Goal: Task Accomplishment & Management: Manage account settings

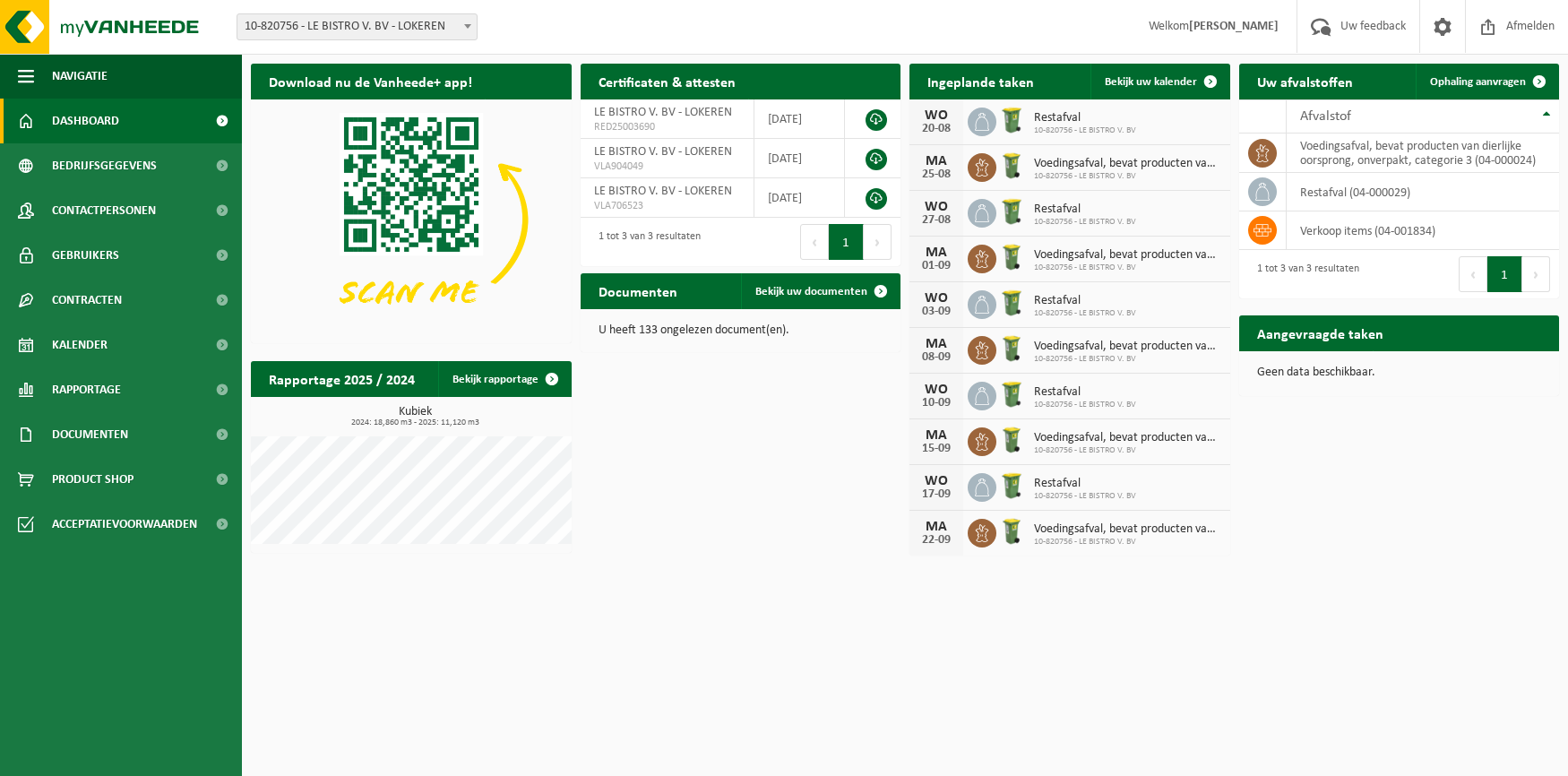
click at [1111, 254] on span "Voedingsafval, bevat producten van dierlijke oorsprong, onverpakt, categorie 3" at bounding box center [1127, 255] width 187 height 14
click at [983, 258] on icon at bounding box center [981, 258] width 18 height 18
click at [949, 260] on div "01-09" at bounding box center [936, 267] width 36 height 13
click at [1177, 81] on span "Bekijk uw kalender" at bounding box center [1151, 81] width 93 height 12
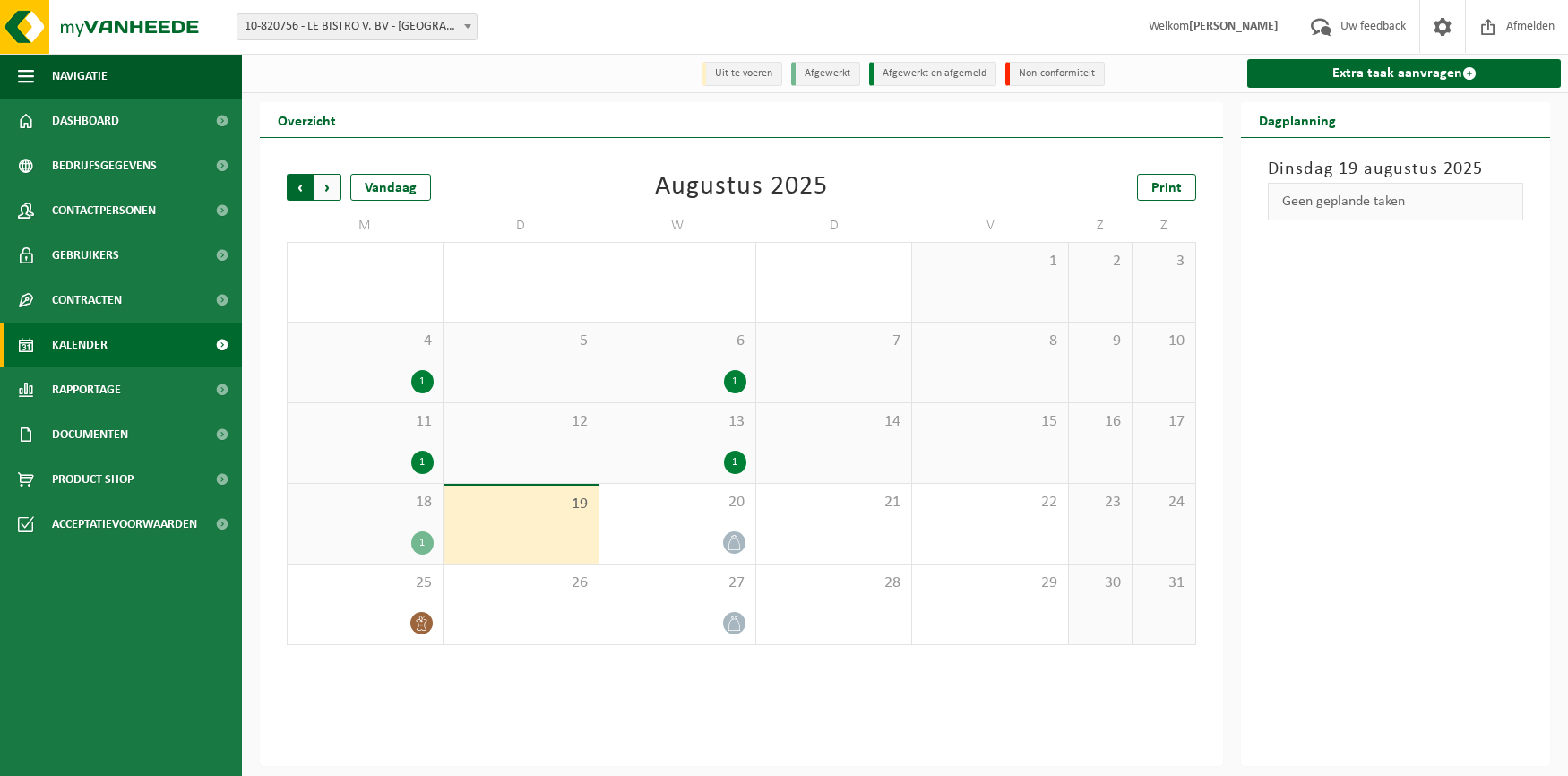
click at [331, 186] on span "Volgende" at bounding box center [328, 187] width 27 height 27
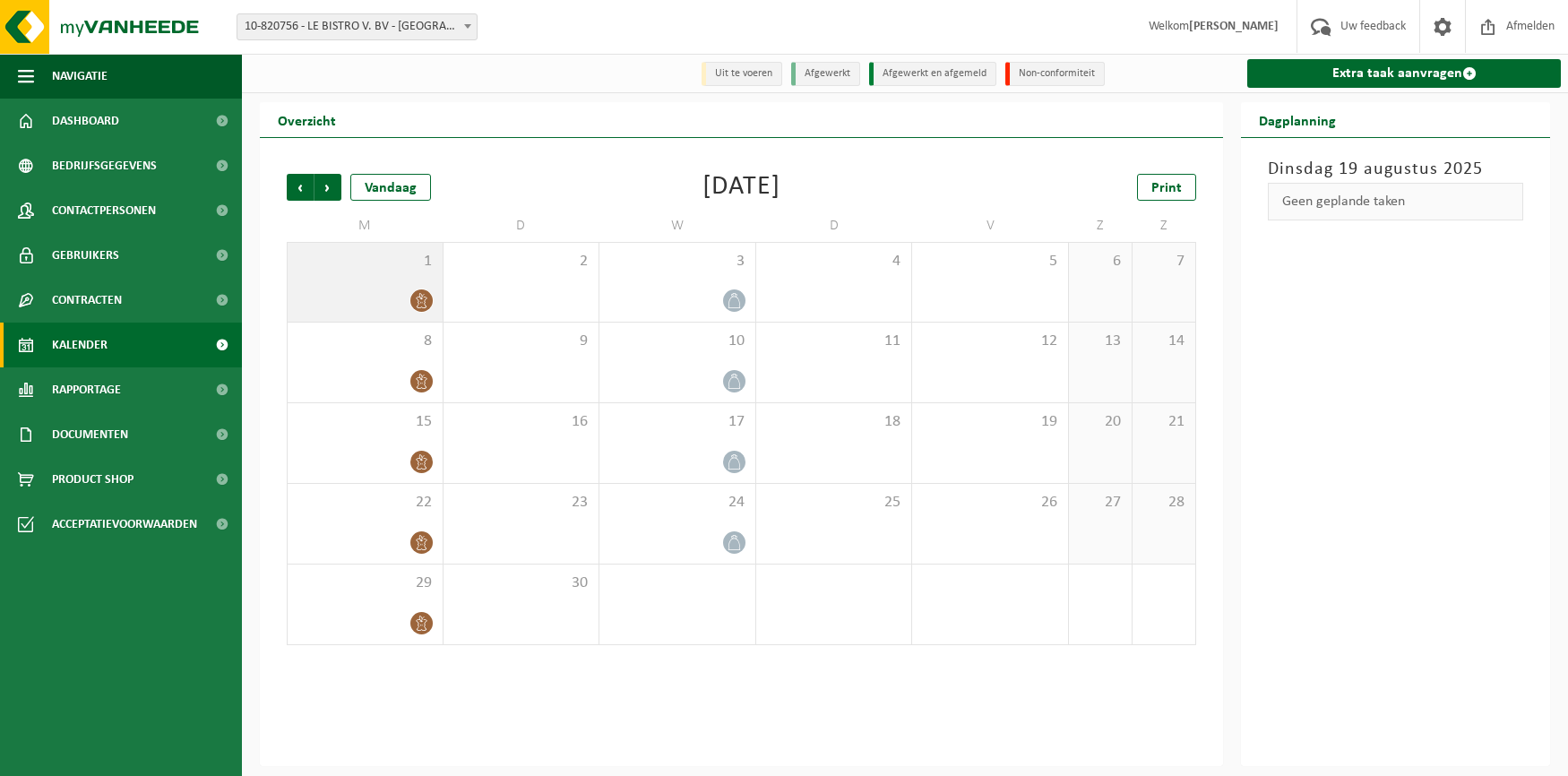
click at [396, 295] on div at bounding box center [365, 301] width 137 height 24
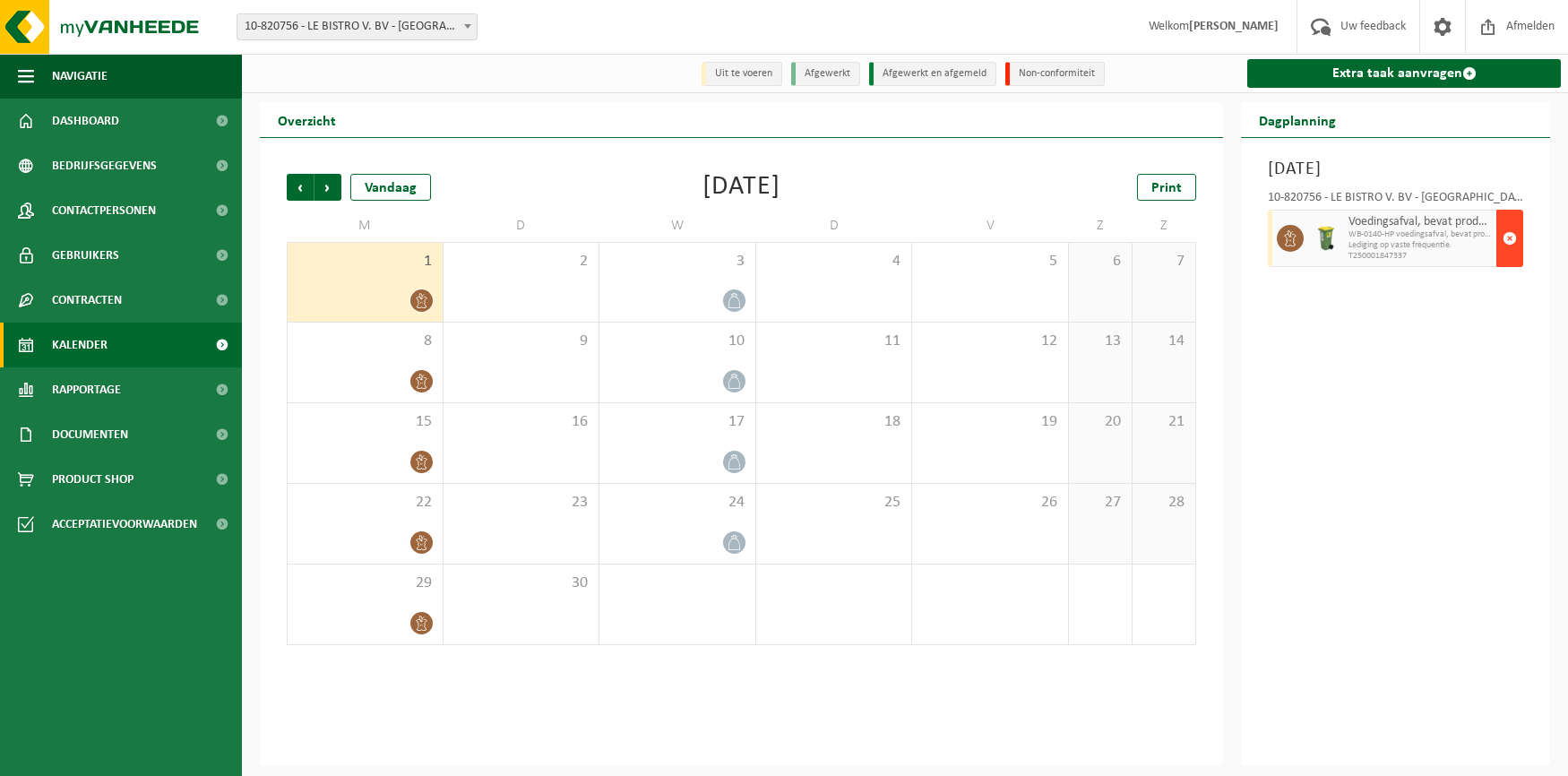
click at [1512, 237] on span "button" at bounding box center [1509, 238] width 14 height 36
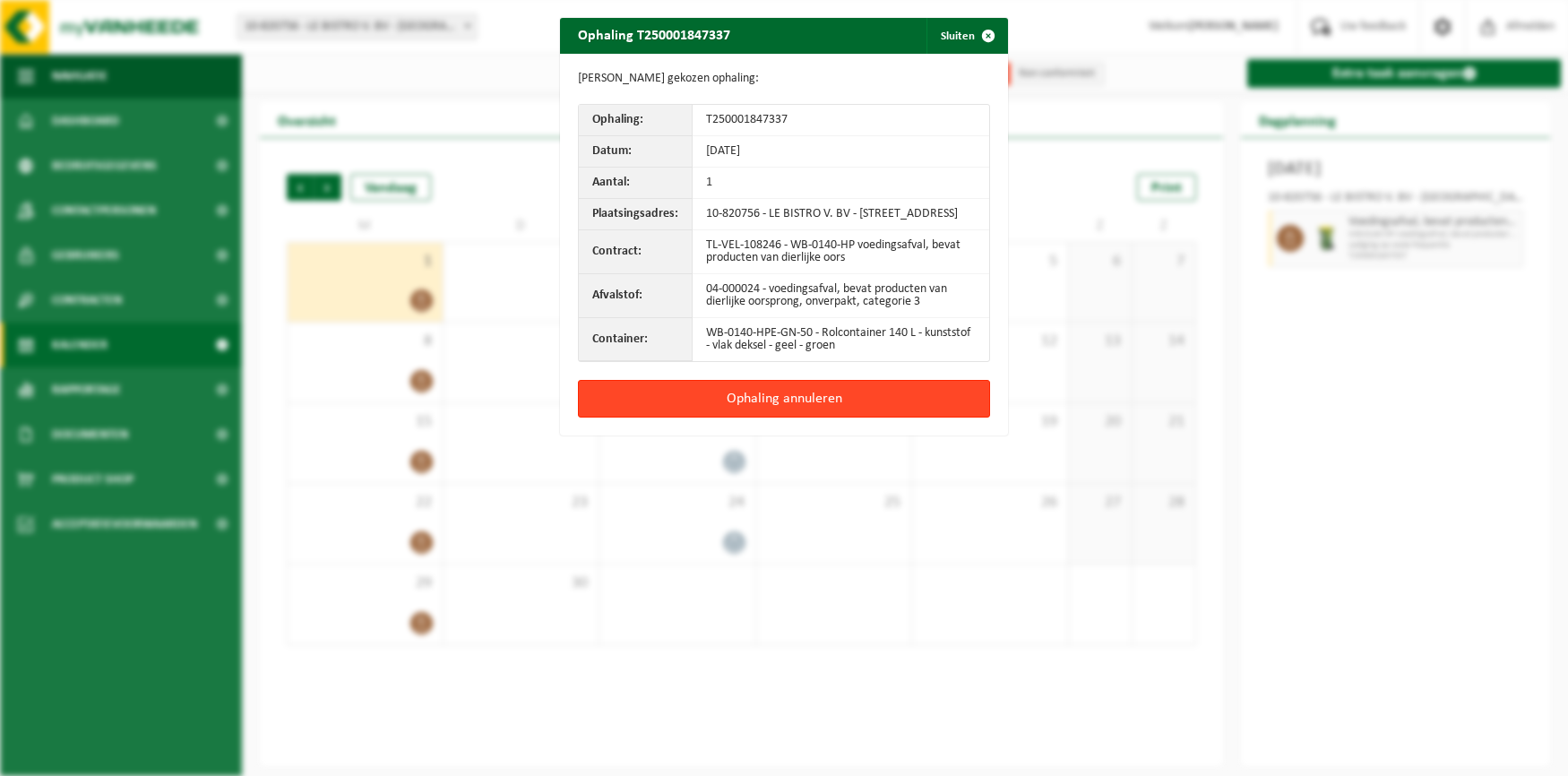
click at [790, 407] on button "Ophaling annuleren" at bounding box center [783, 398] width 412 height 38
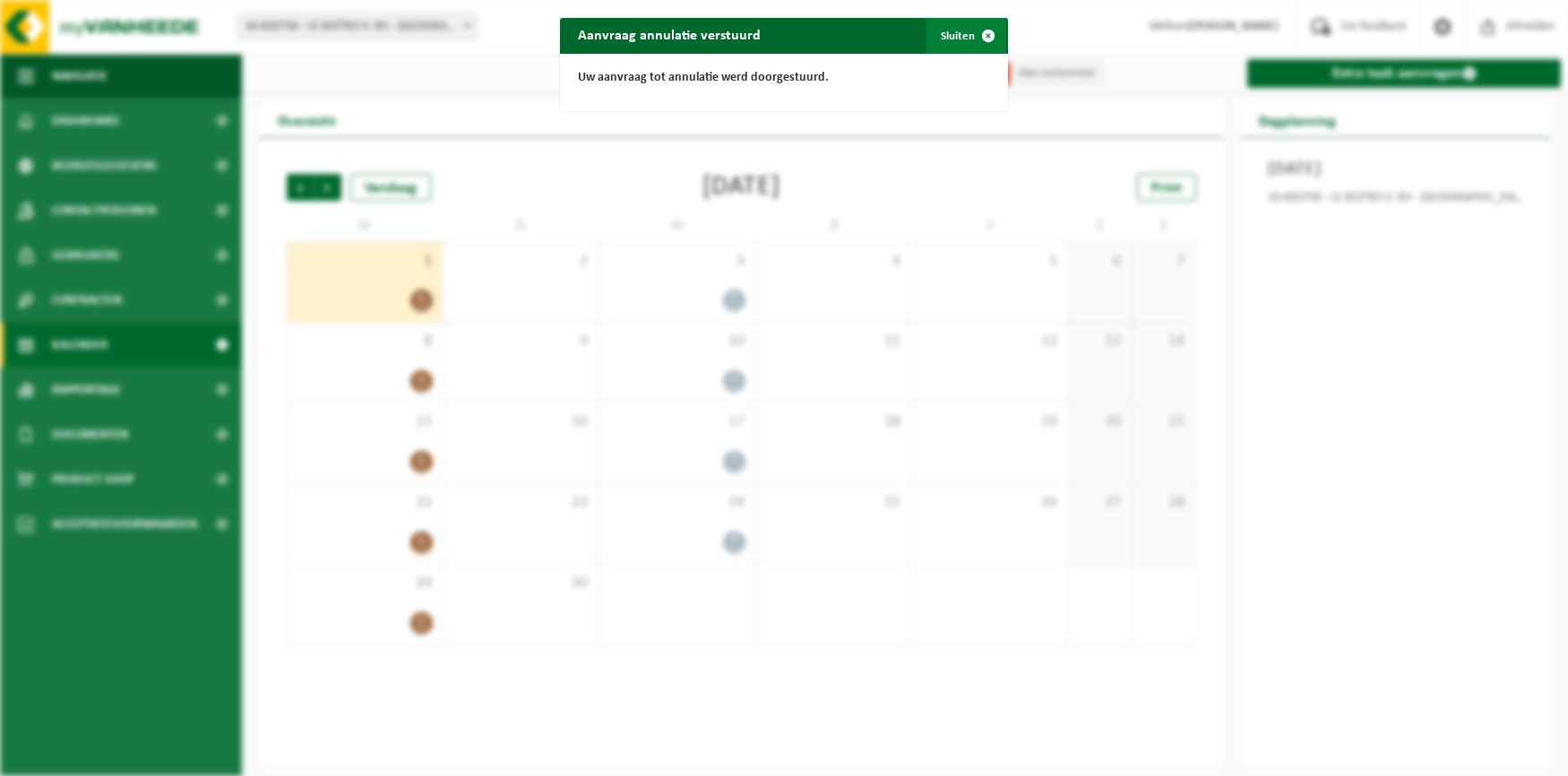
click at [988, 34] on span "button" at bounding box center [988, 35] width 36 height 36
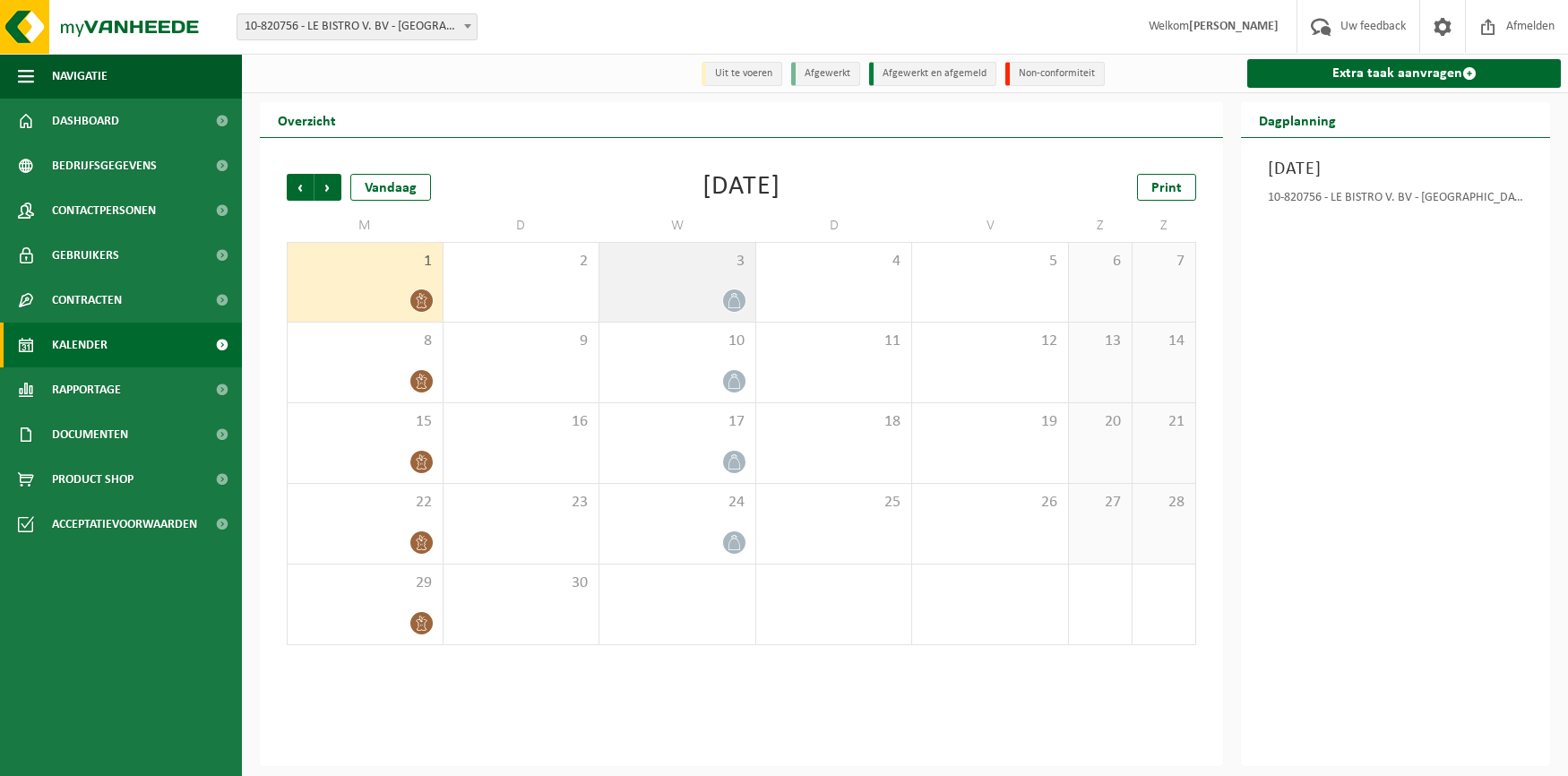
click at [706, 294] on div at bounding box center [677, 301] width 138 height 24
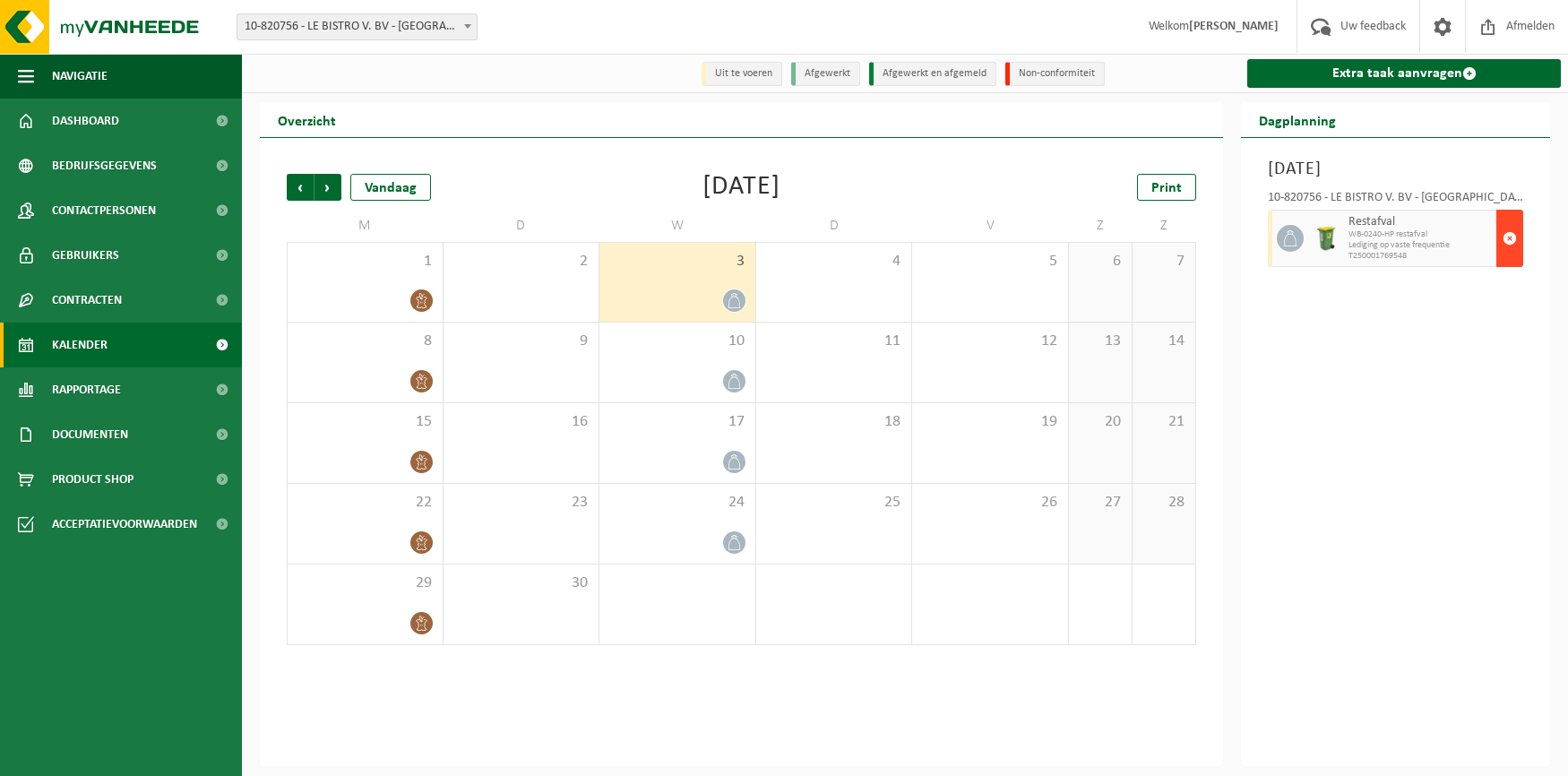
click at [1504, 242] on span "button" at bounding box center [1509, 238] width 14 height 36
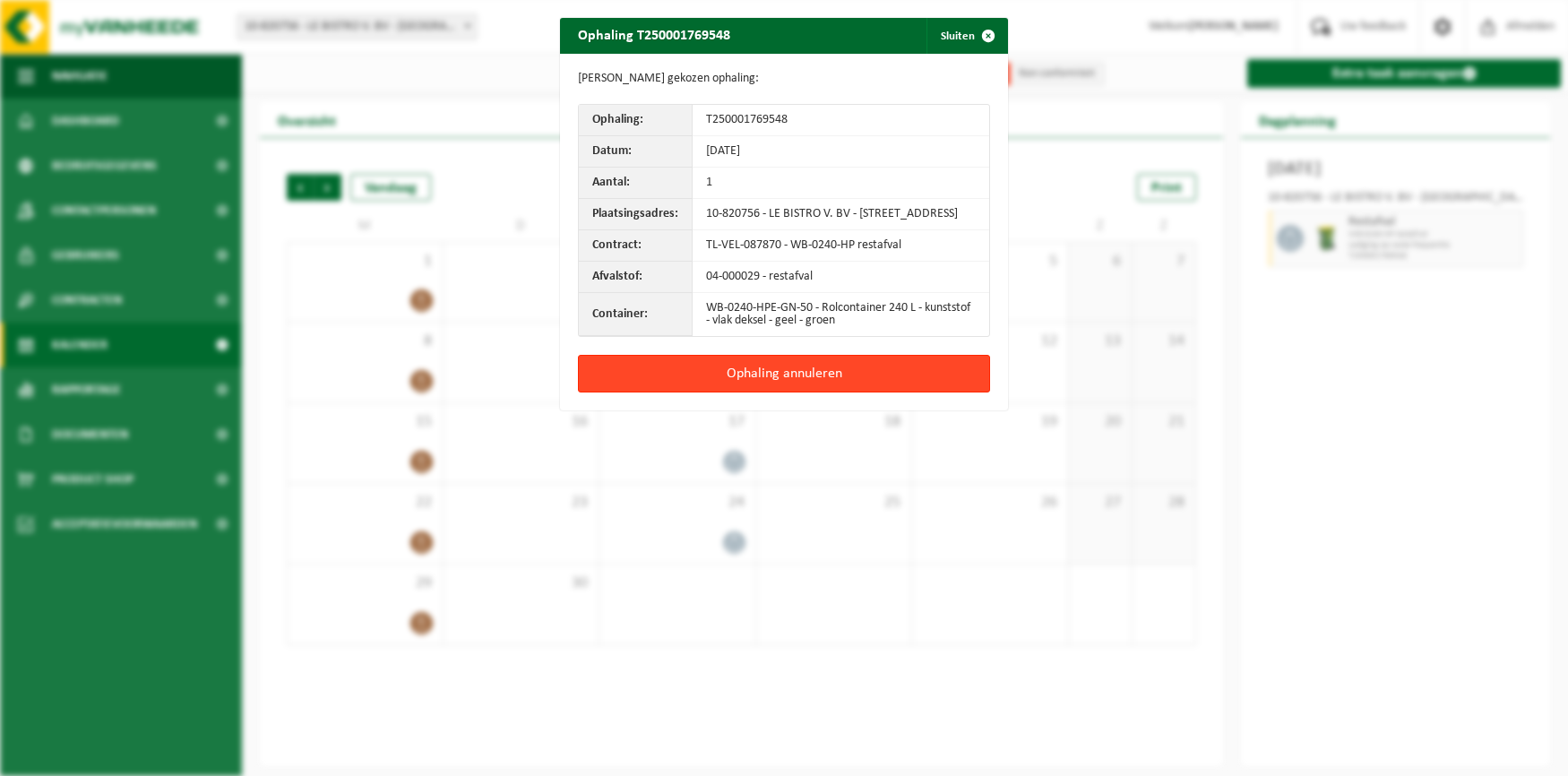
click at [767, 379] on button "Ophaling annuleren" at bounding box center [783, 373] width 412 height 38
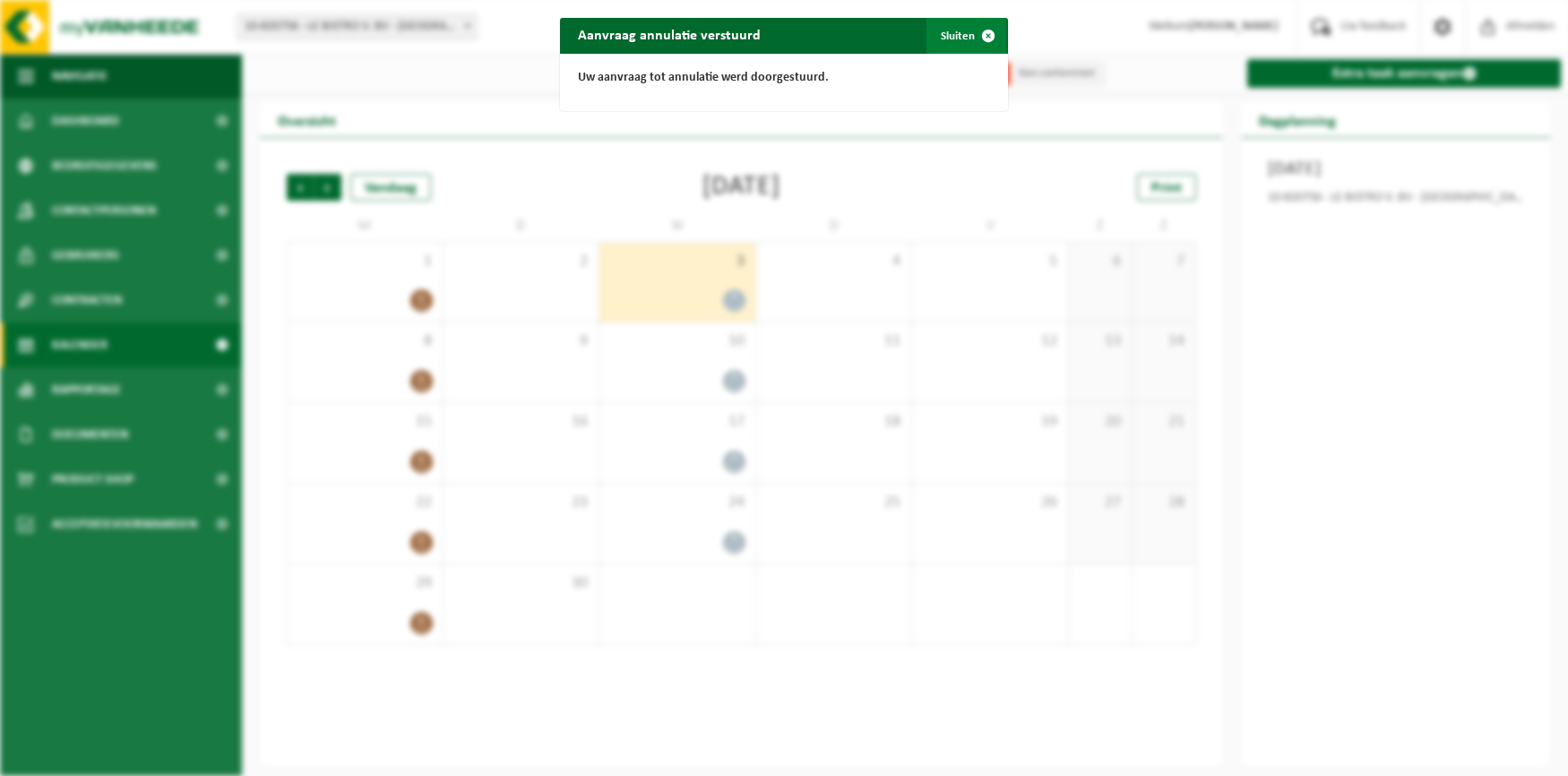
click at [991, 30] on span "button" at bounding box center [988, 35] width 36 height 36
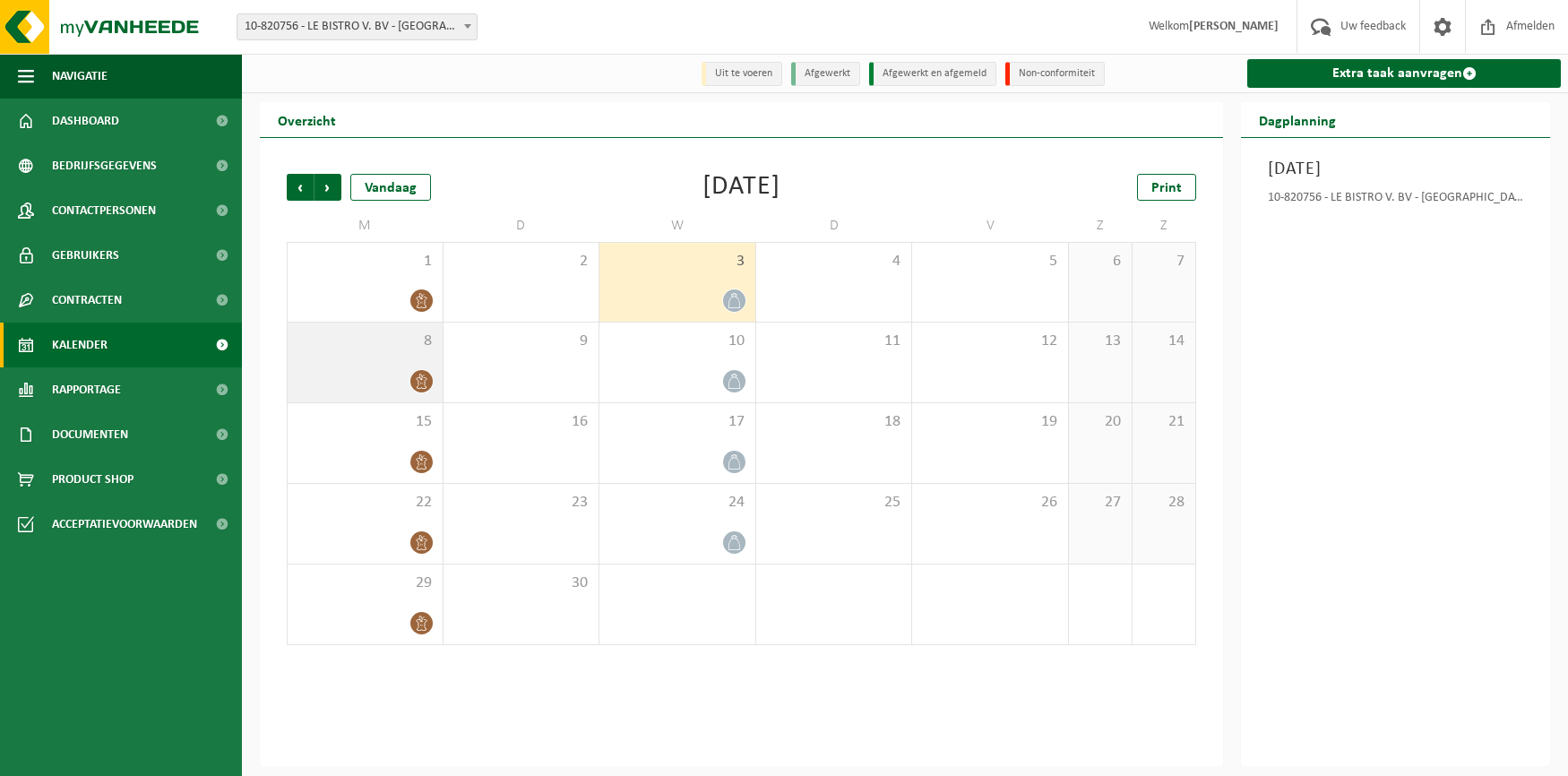
click at [409, 367] on div "8" at bounding box center [365, 362] width 155 height 80
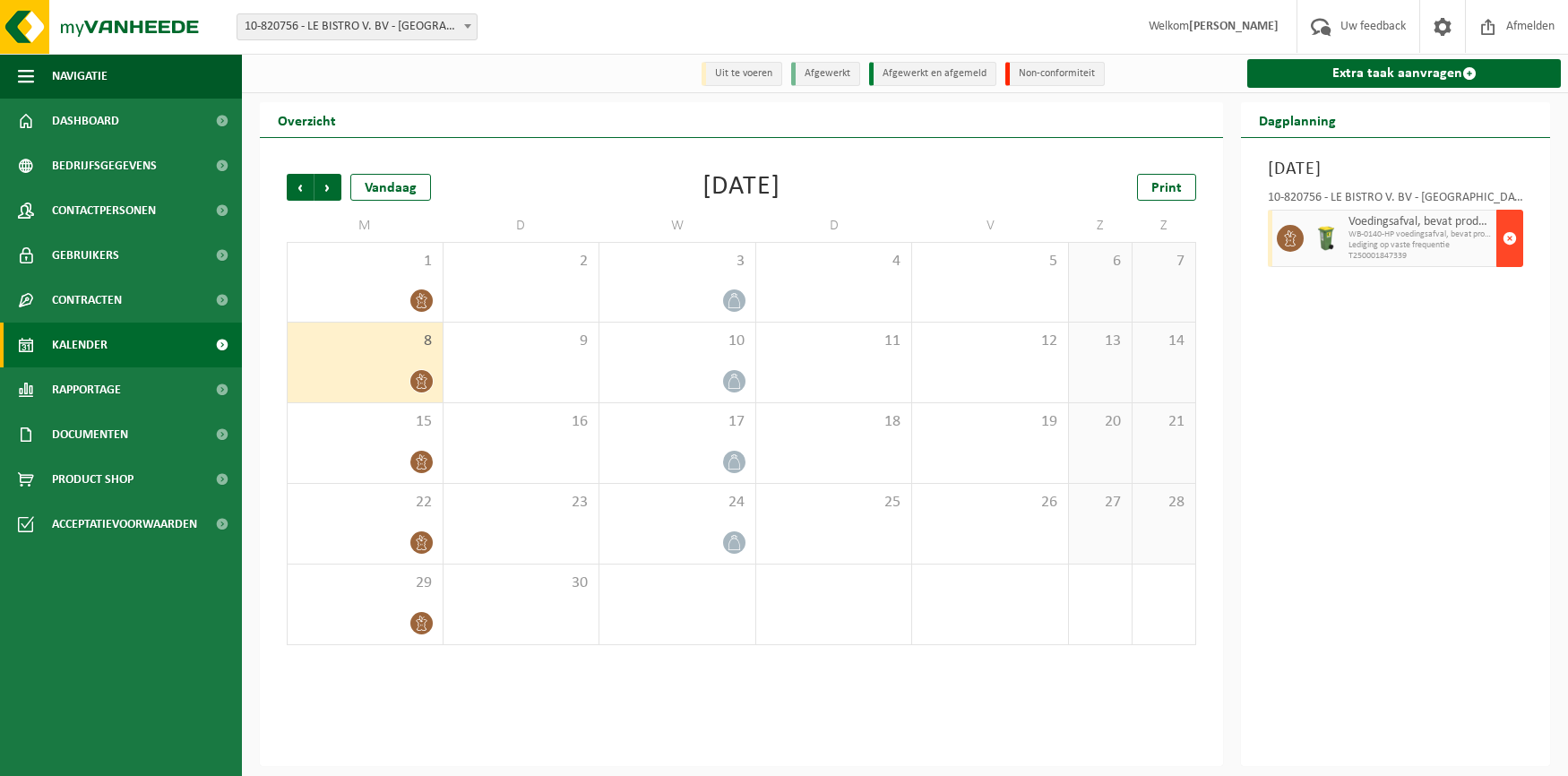
click at [1509, 234] on span "button" at bounding box center [1509, 238] width 14 height 36
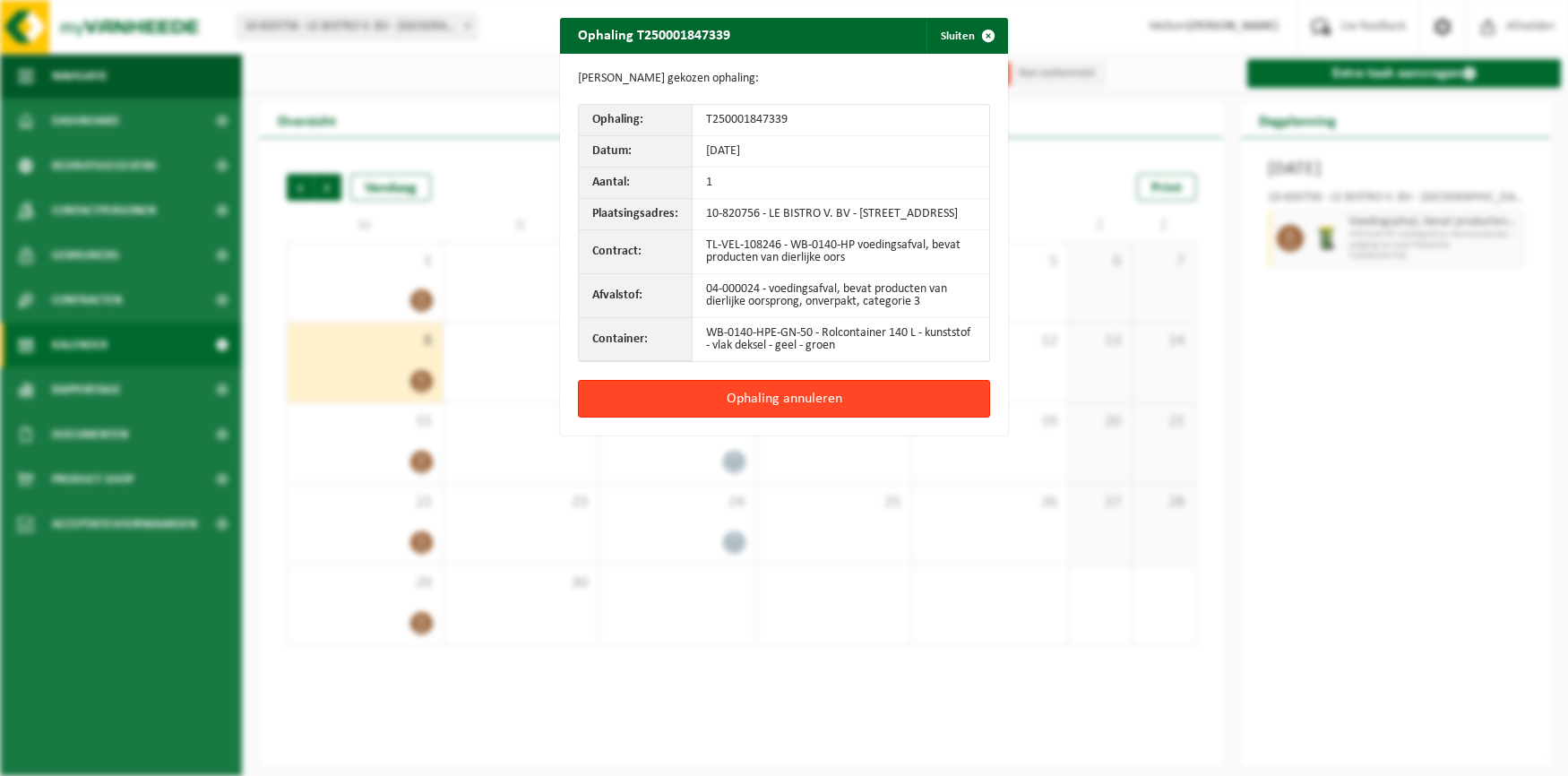
click at [786, 407] on button "Ophaling annuleren" at bounding box center [783, 398] width 412 height 38
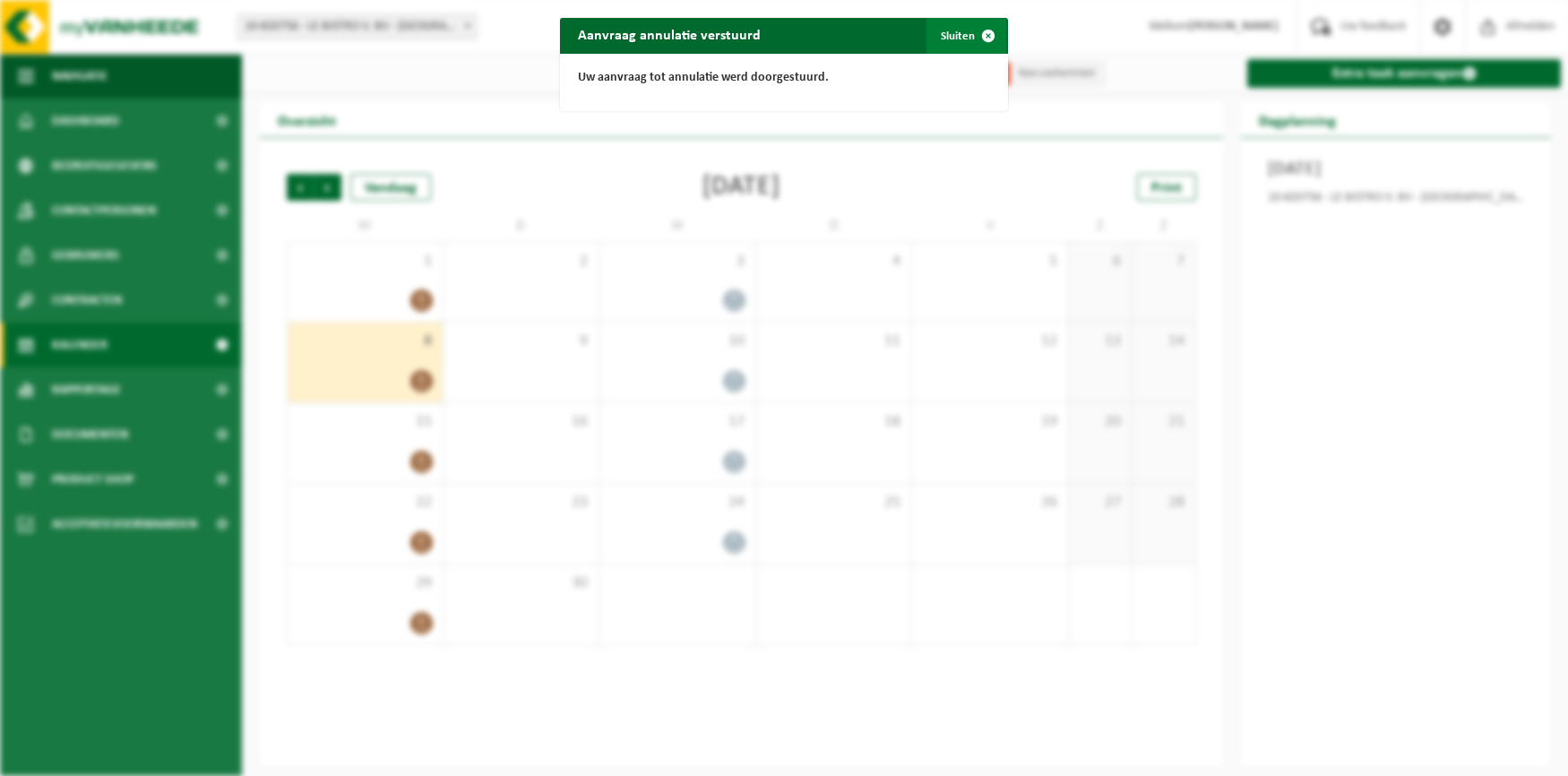
click at [987, 33] on span "button" at bounding box center [988, 35] width 36 height 36
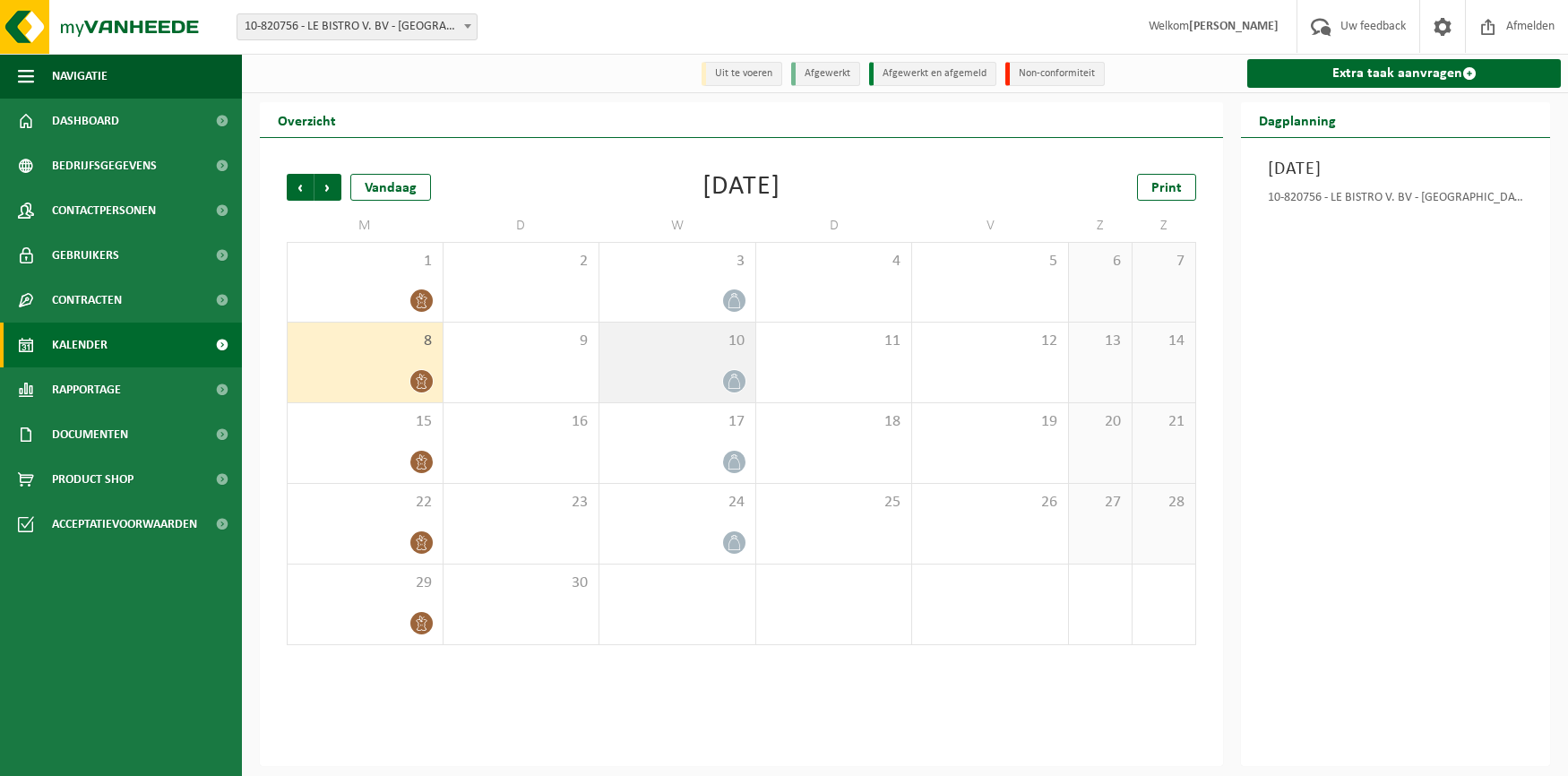
click at [708, 352] on div "10" at bounding box center [678, 362] width 156 height 80
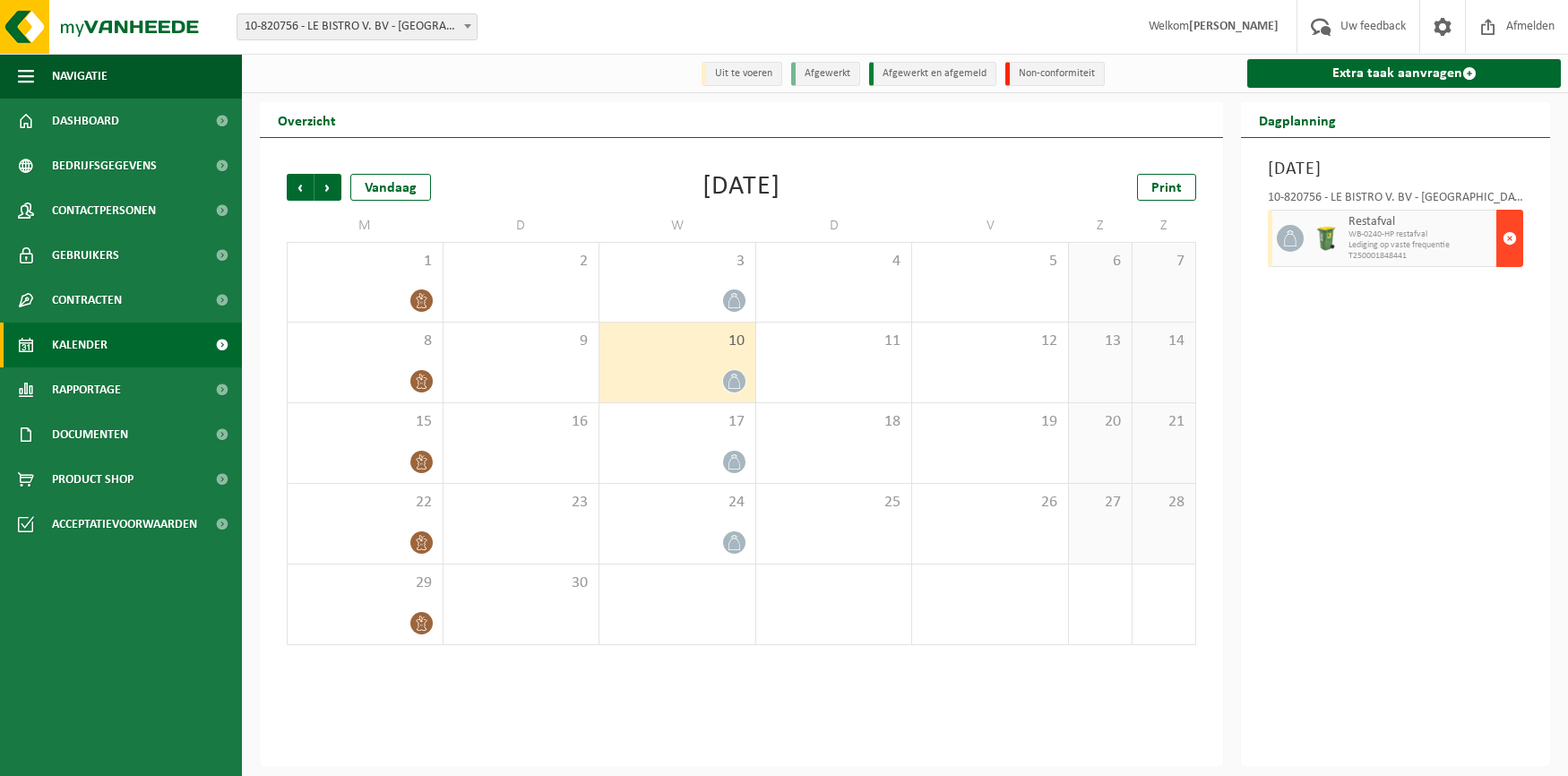
click at [1512, 238] on span "button" at bounding box center [1509, 238] width 14 height 36
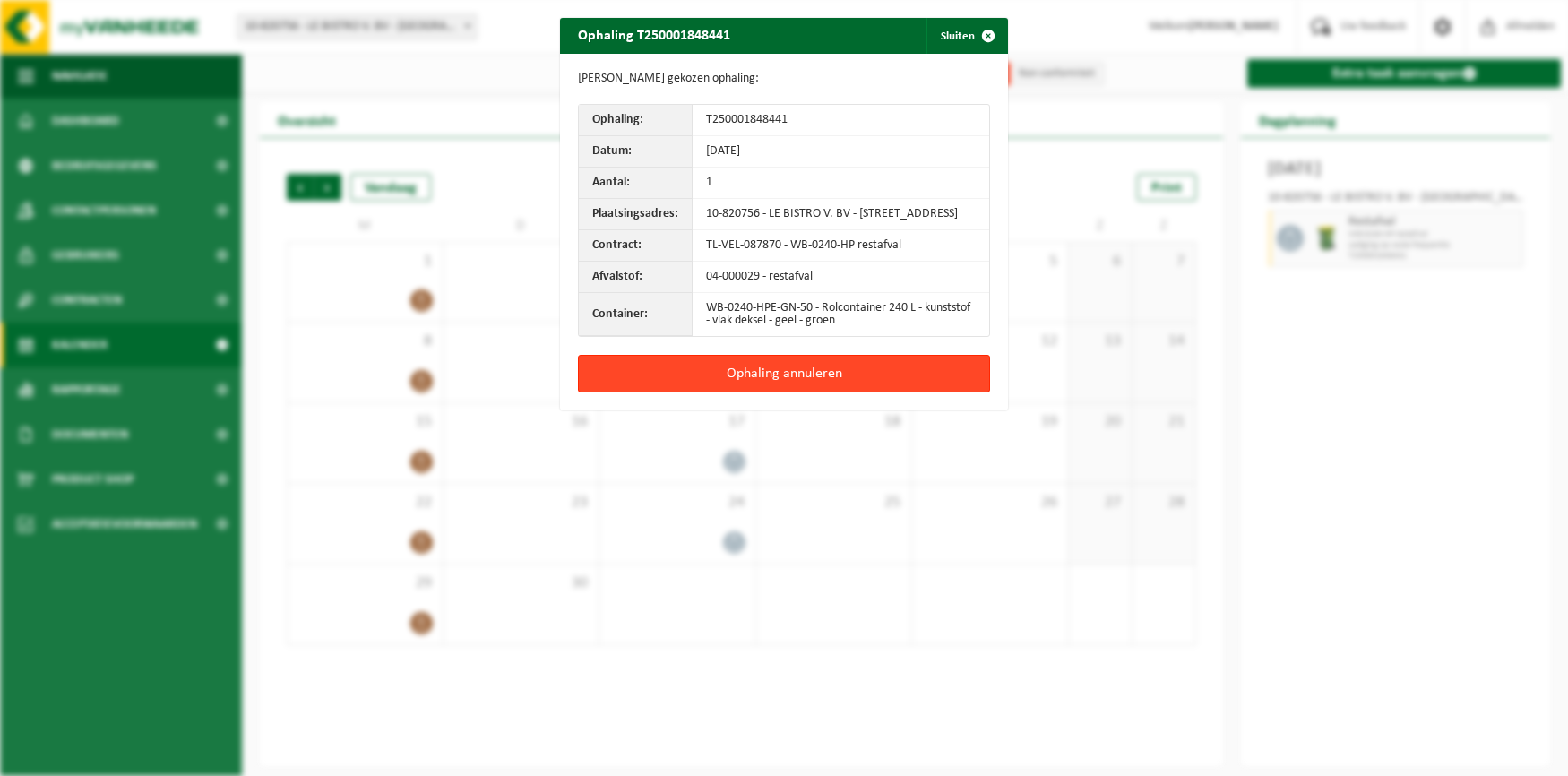
click at [851, 382] on button "Ophaling annuleren" at bounding box center [783, 373] width 412 height 38
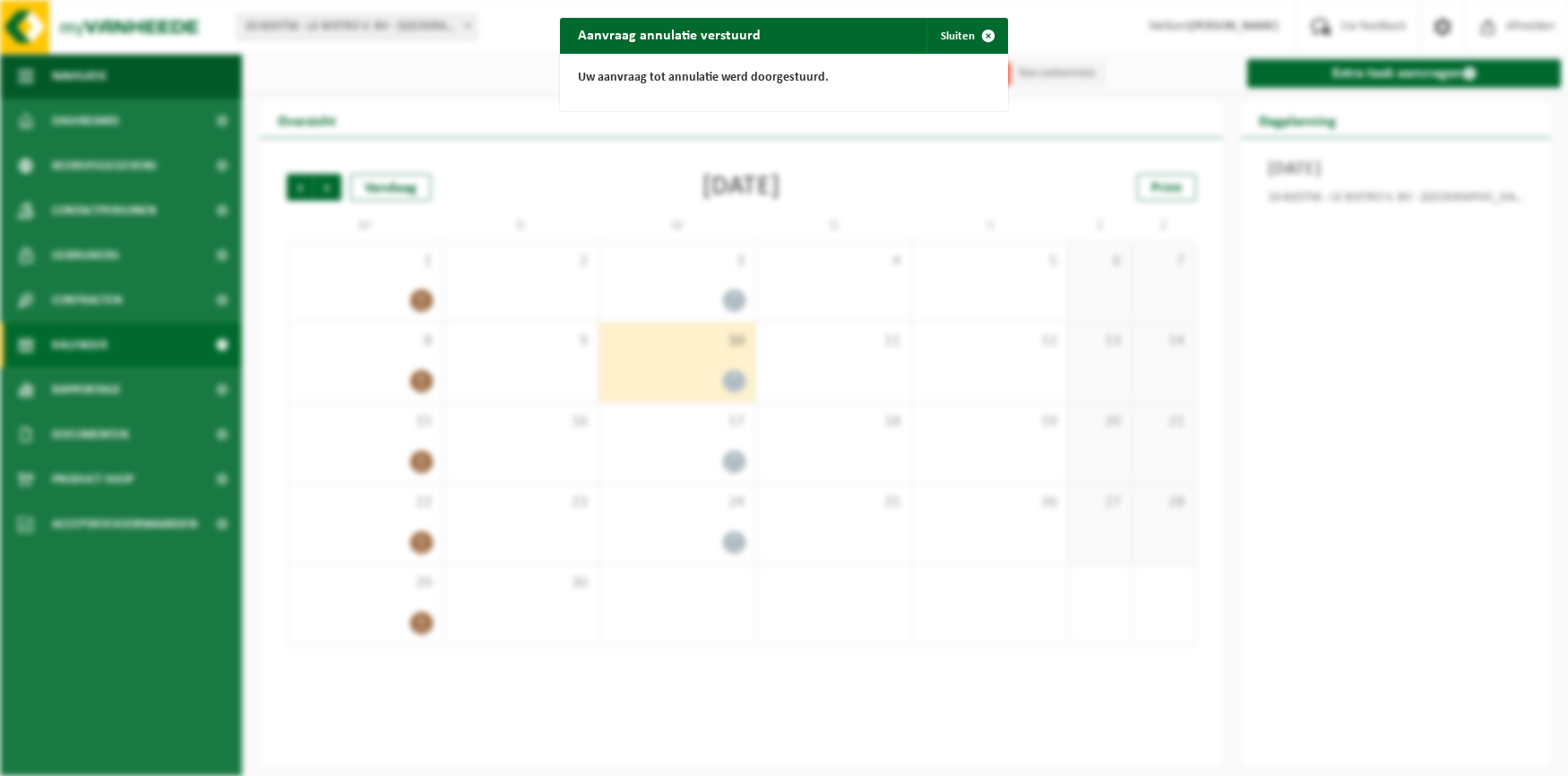
click at [514, 468] on div "Aanvraag annulatie verstuurd Sluiten Uw aanvraag tot annulatie werd doorgestuur…" at bounding box center [784, 388] width 1568 height 776
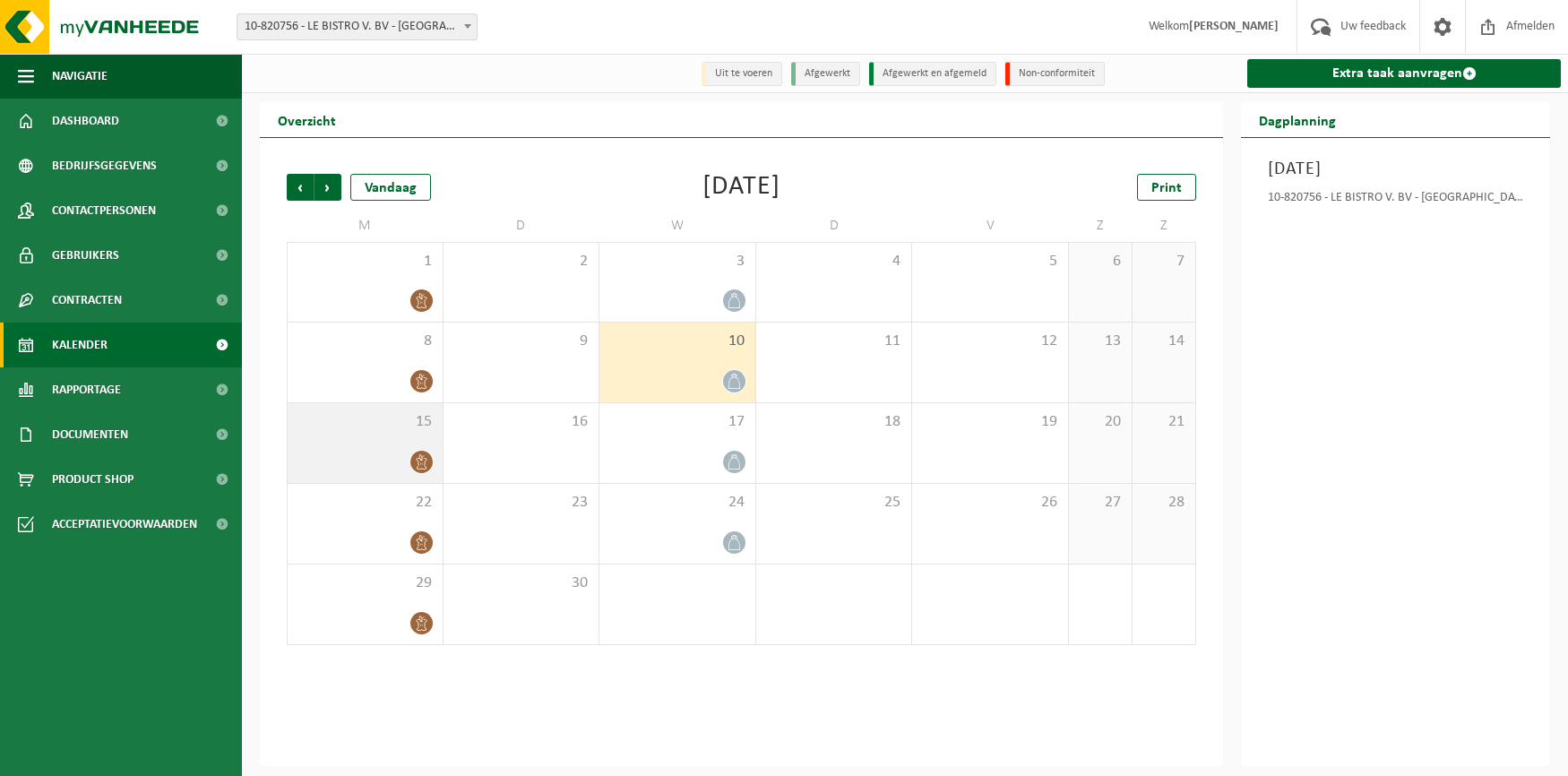
click at [423, 461] on icon at bounding box center [421, 462] width 15 height 15
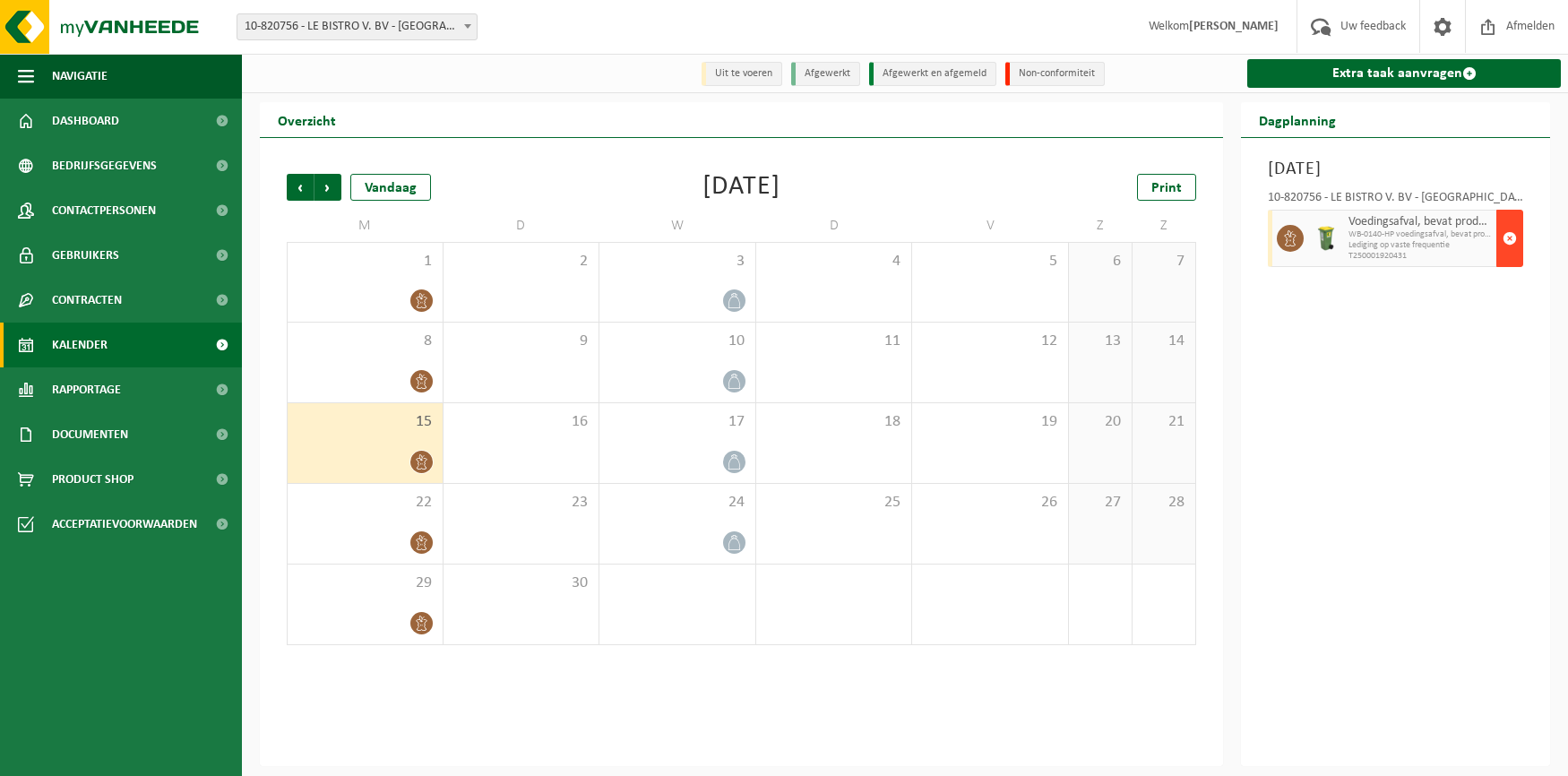
click at [1510, 236] on span "button" at bounding box center [1509, 238] width 14 height 36
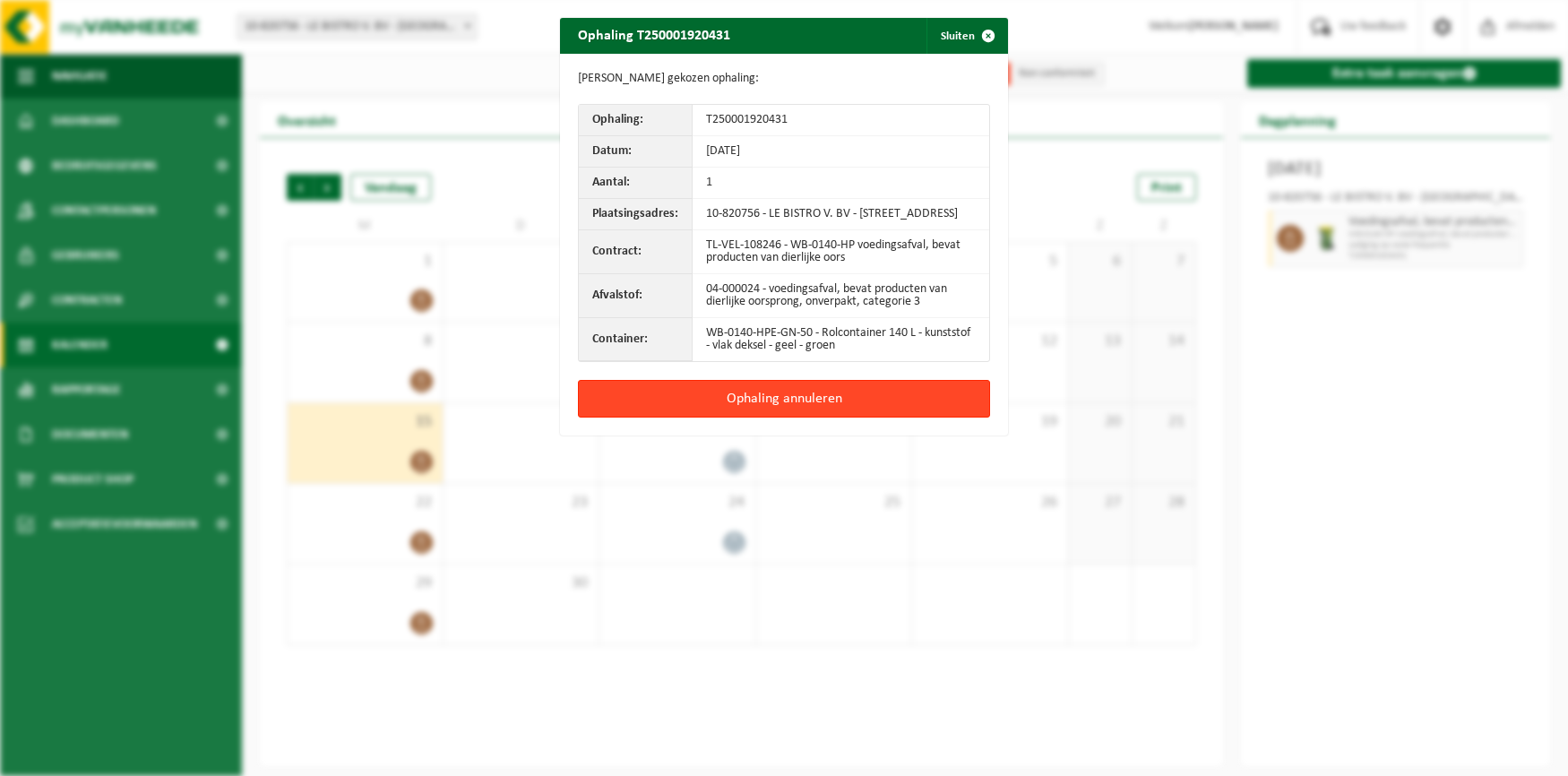
click at [799, 409] on button "Ophaling annuleren" at bounding box center [783, 398] width 412 height 38
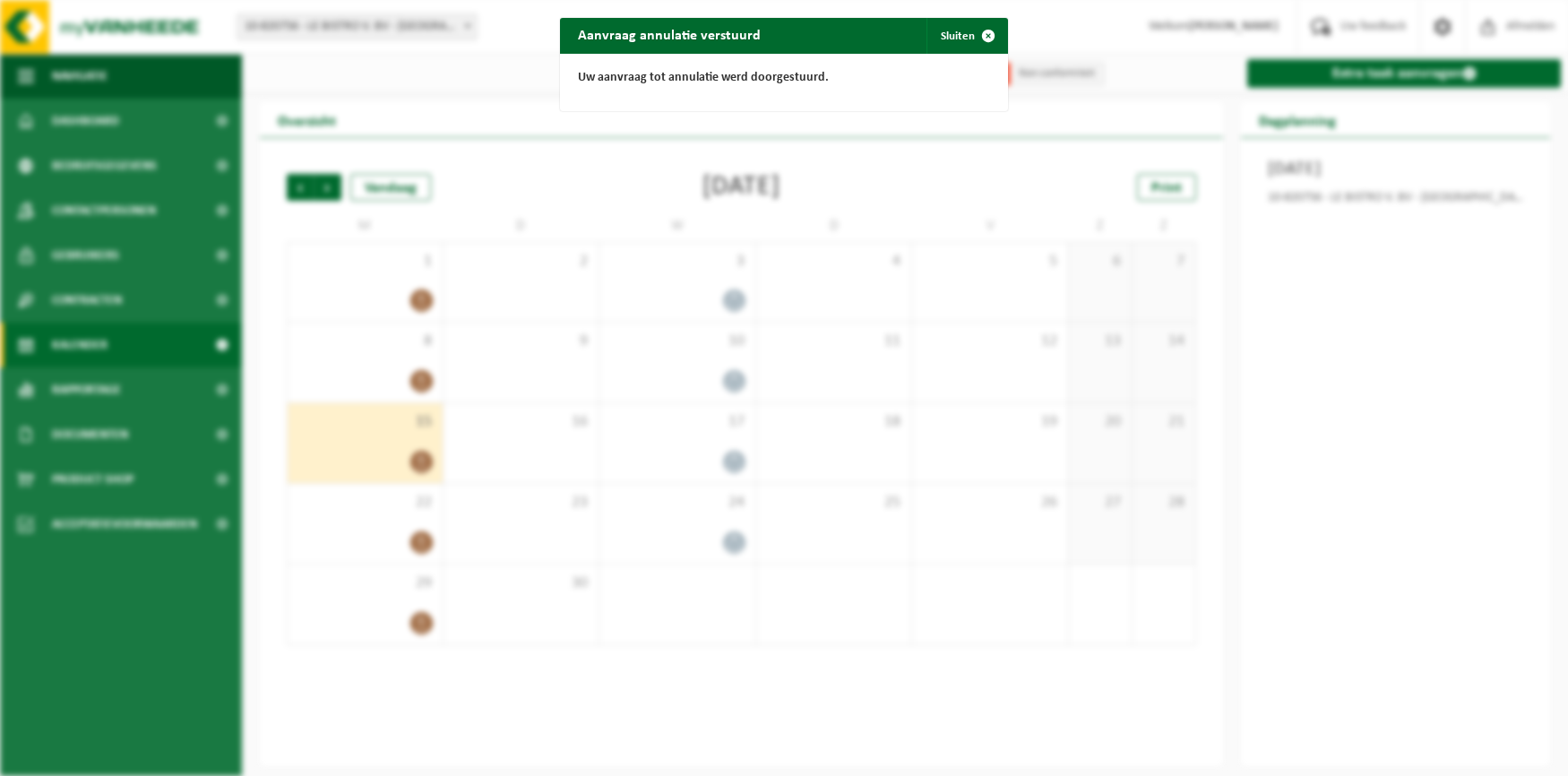
click at [605, 485] on div "Aanvraag annulatie verstuurd Sluiten Uw aanvraag tot annulatie werd doorgestuur…" at bounding box center [784, 388] width 1568 height 776
